Goal: Transaction & Acquisition: Book appointment/travel/reservation

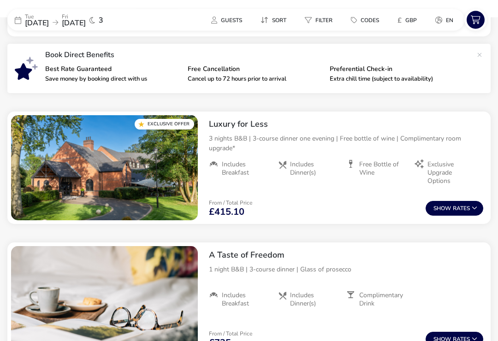
scroll to position [321, 0]
click at [25, 19] on span "[DATE]" at bounding box center [37, 23] width 24 height 10
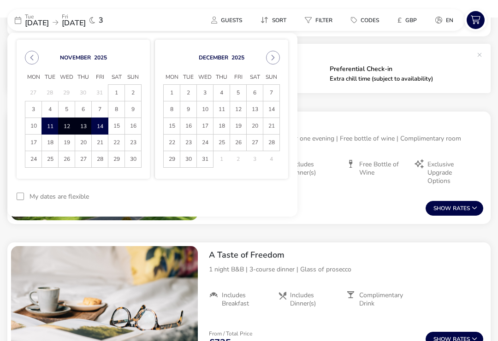
click at [34, 129] on span "10" at bounding box center [33, 126] width 16 height 16
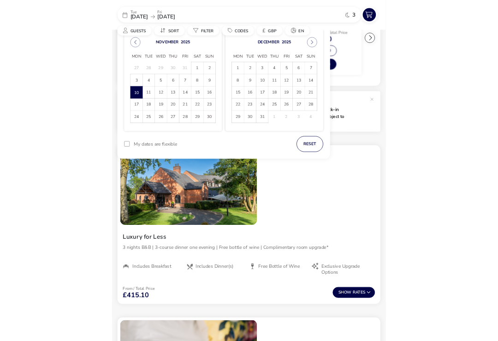
scroll to position [315, 0]
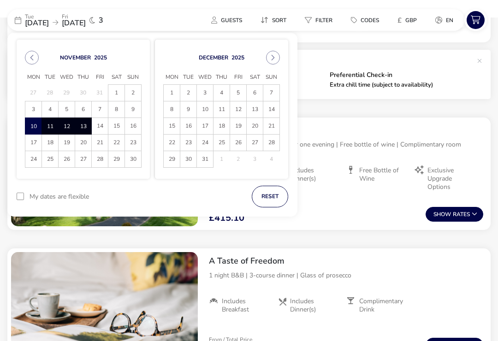
click at [88, 130] on span "13" at bounding box center [83, 127] width 15 height 16
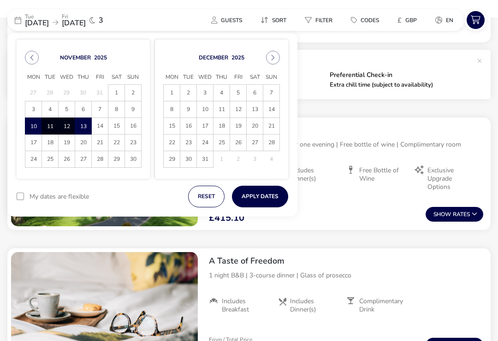
click at [268, 195] on button "Apply Dates" at bounding box center [260, 197] width 56 height 22
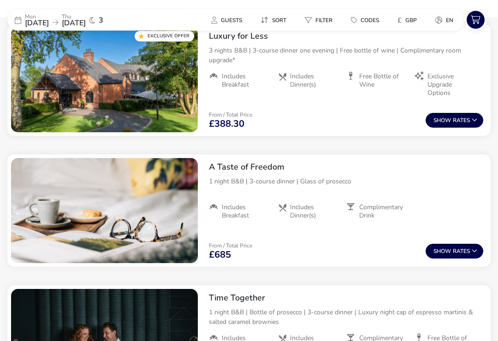
scroll to position [404, 0]
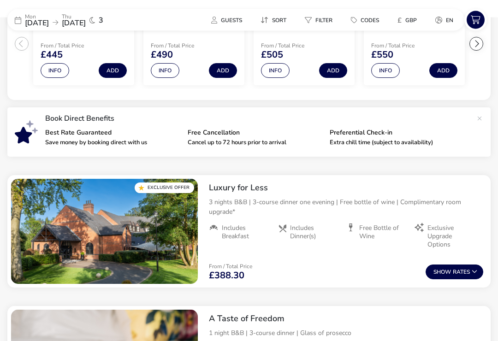
click at [37, 18] on span "[DATE]" at bounding box center [37, 23] width 24 height 10
click at [25, 16] on p "Mon" at bounding box center [37, 17] width 24 height 6
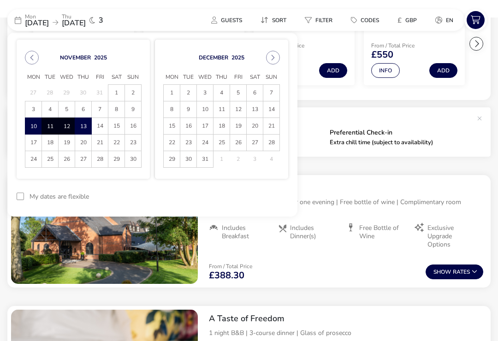
click at [54, 146] on span "18" at bounding box center [50, 143] width 16 height 16
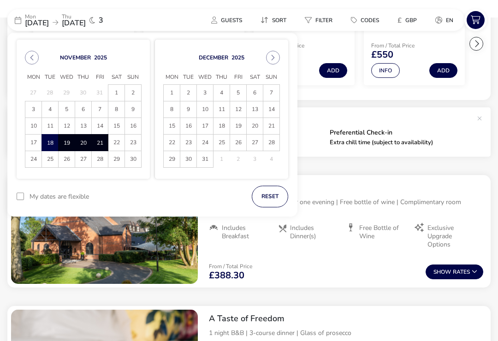
click at [107, 143] on span "21" at bounding box center [99, 143] width 15 height 16
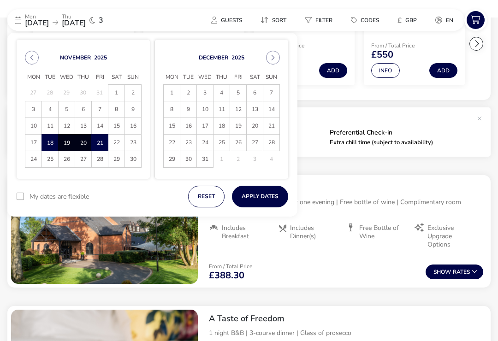
click at [261, 201] on button "Apply Dates" at bounding box center [260, 197] width 56 height 22
